Goal: Task Accomplishment & Management: Manage account settings

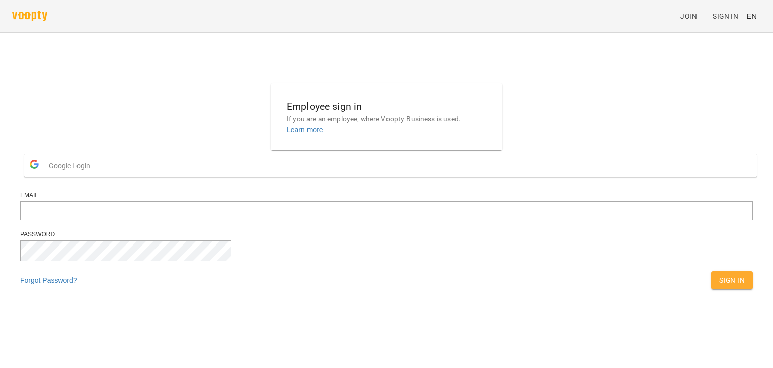
click at [405, 177] on button "Google Login" at bounding box center [390, 165] width 733 height 23
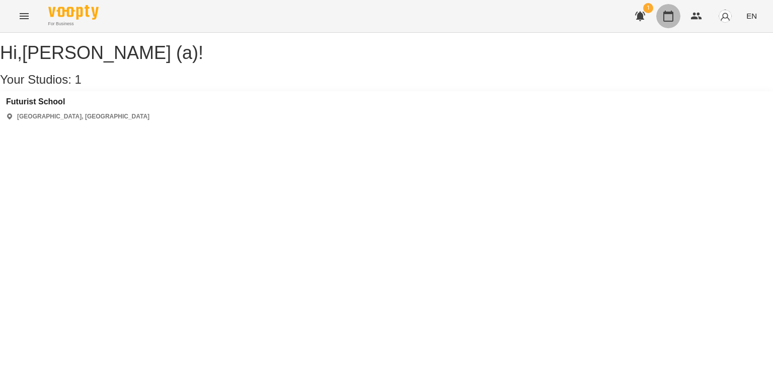
click at [672, 21] on icon "button" at bounding box center [669, 16] width 10 height 11
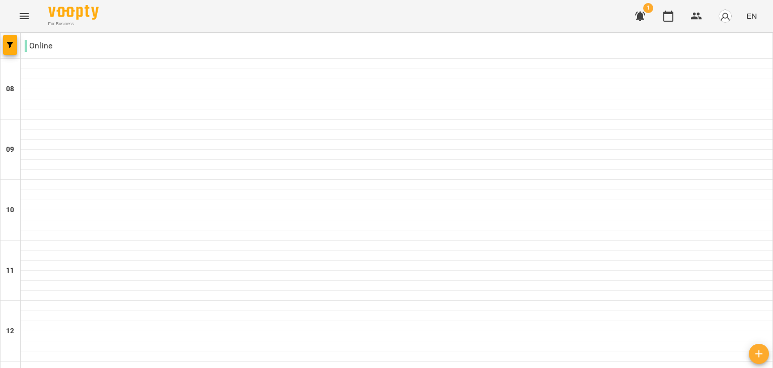
scroll to position [649, 0]
type input "**********"
